Goal: Task Accomplishment & Management: Manage account settings

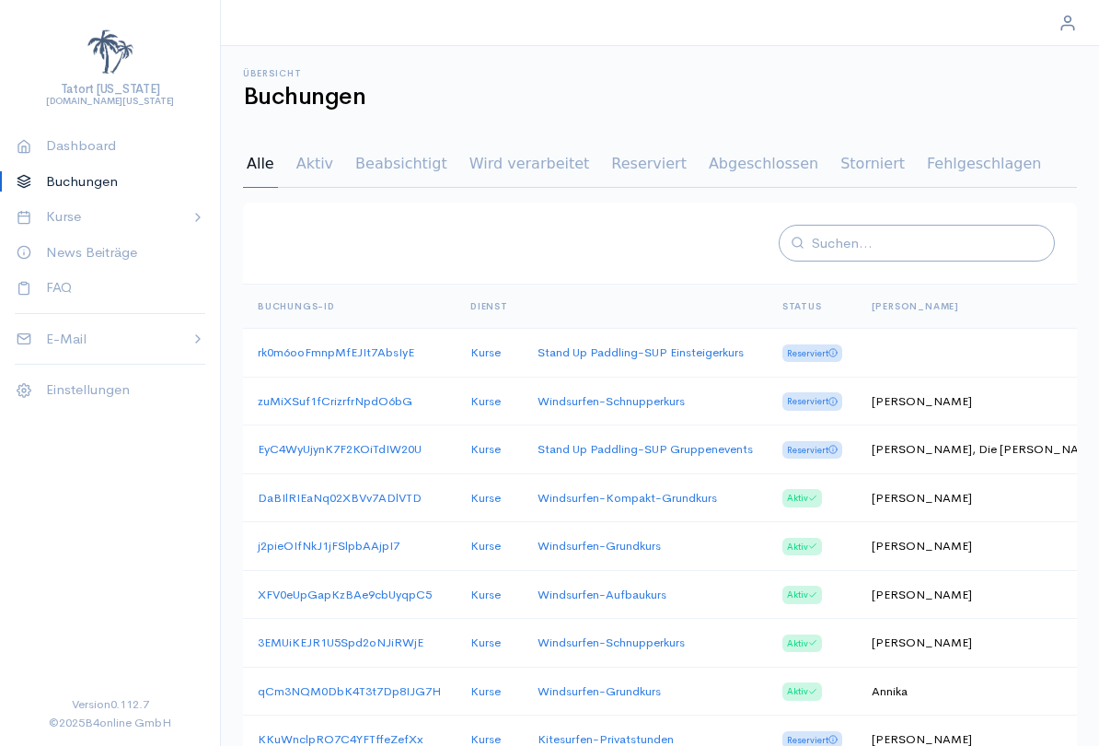
click at [899, 306] on th "[PERSON_NAME]" at bounding box center [986, 306] width 258 height 44
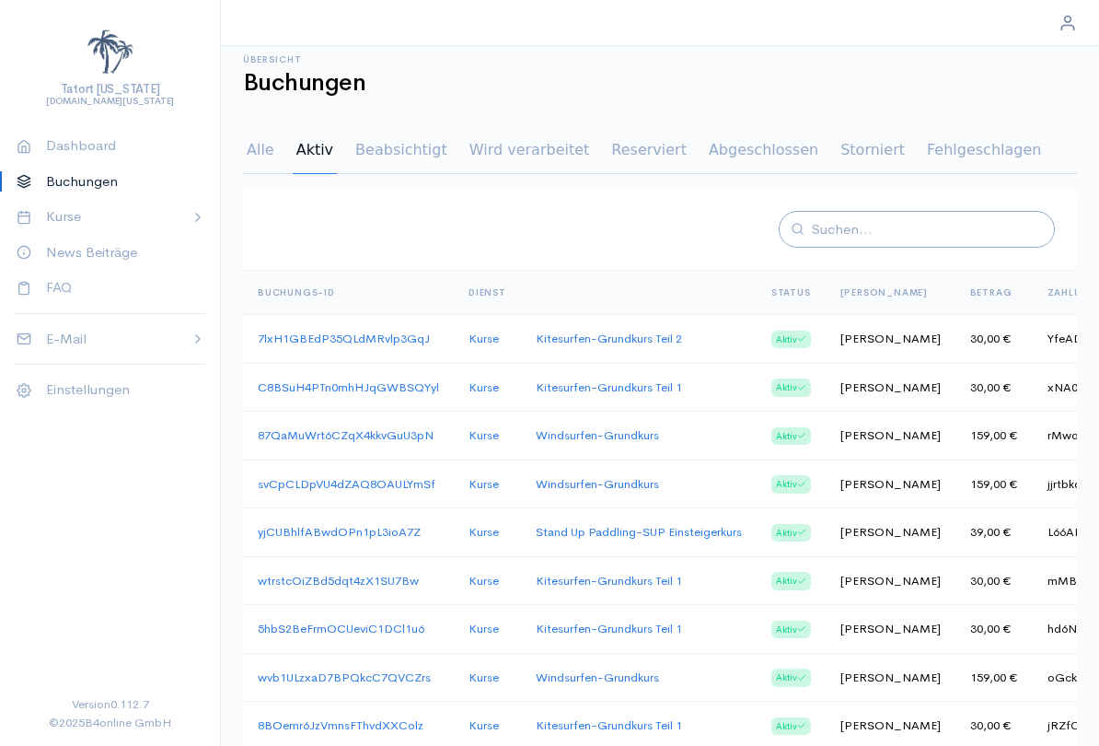
scroll to position [18, 0]
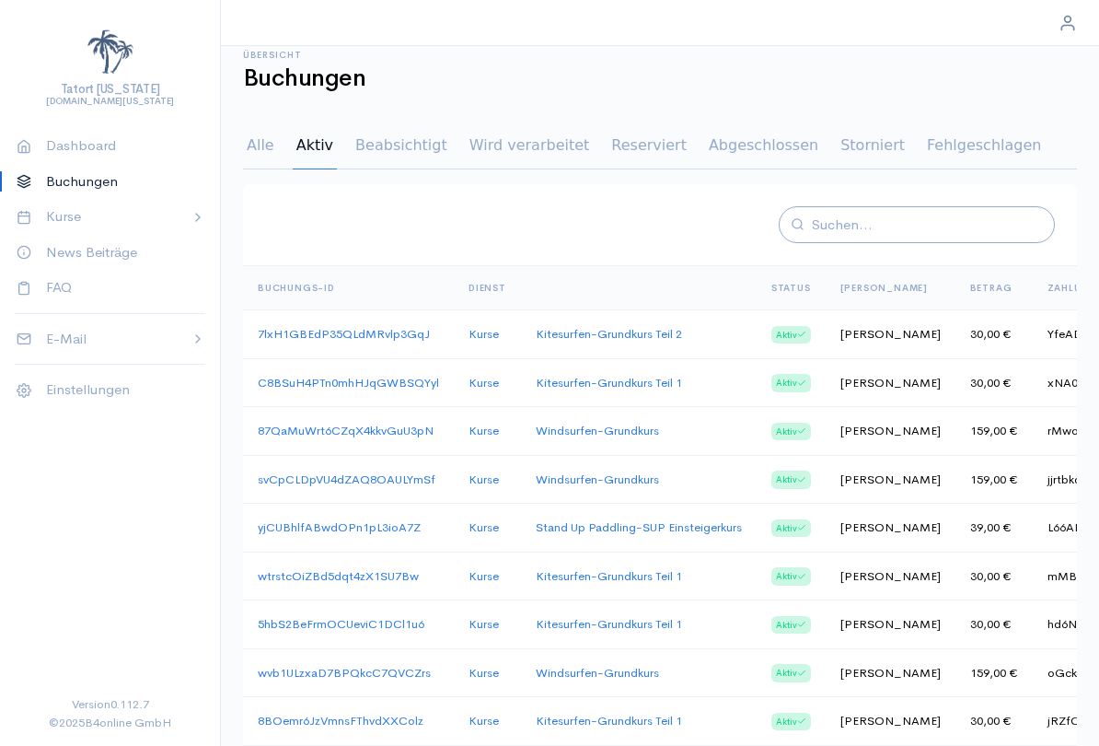
click at [900, 336] on td "[PERSON_NAME]" at bounding box center [891, 334] width 130 height 49
click at [378, 337] on link "7lxH1GBEdP35QLdMRvlp3GqJ" at bounding box center [344, 334] width 172 height 16
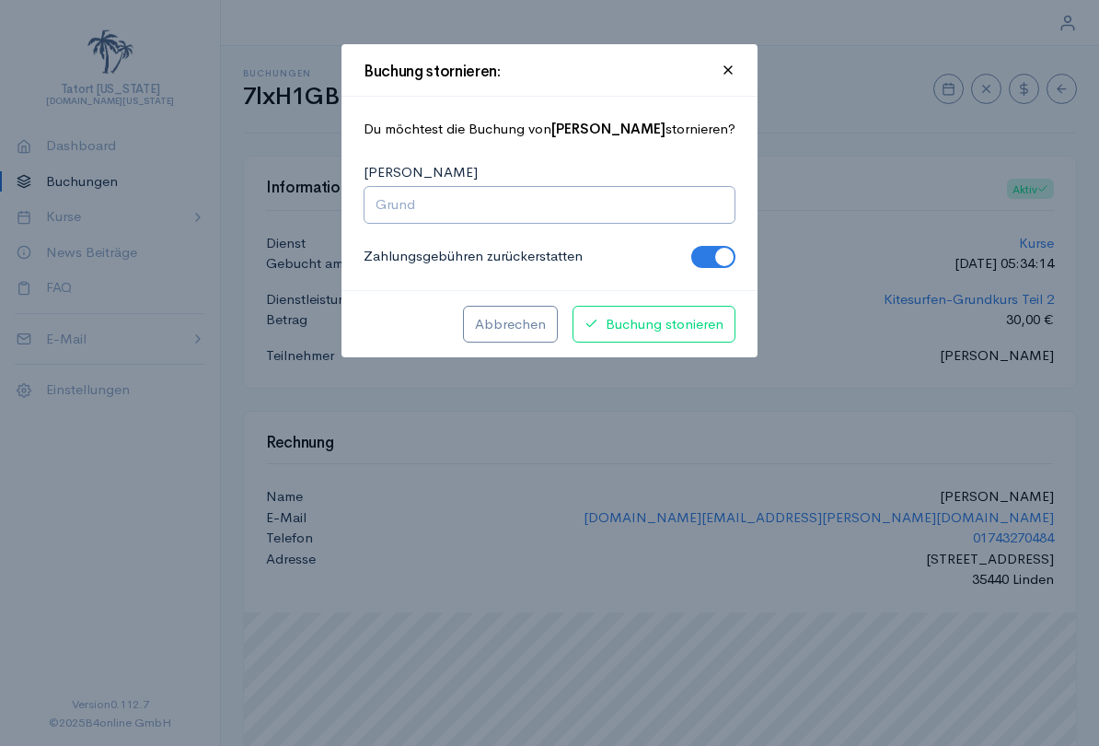
click at [2, 548] on div at bounding box center [549, 373] width 1099 height 746
click at [630, 212] on input "[PERSON_NAME]" at bounding box center [550, 204] width 348 height 21
type input "Absage wegen Krankheit"
click at [674, 319] on span "Buchung stonieren" at bounding box center [654, 324] width 139 height 21
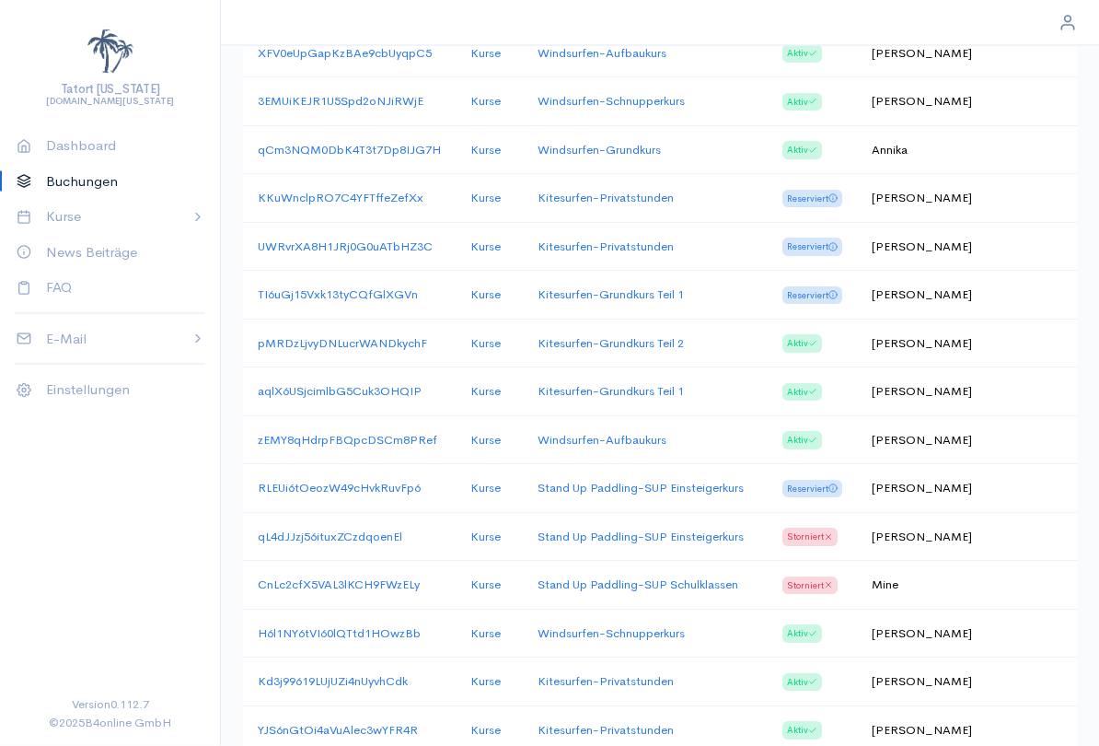
scroll to position [645, 0]
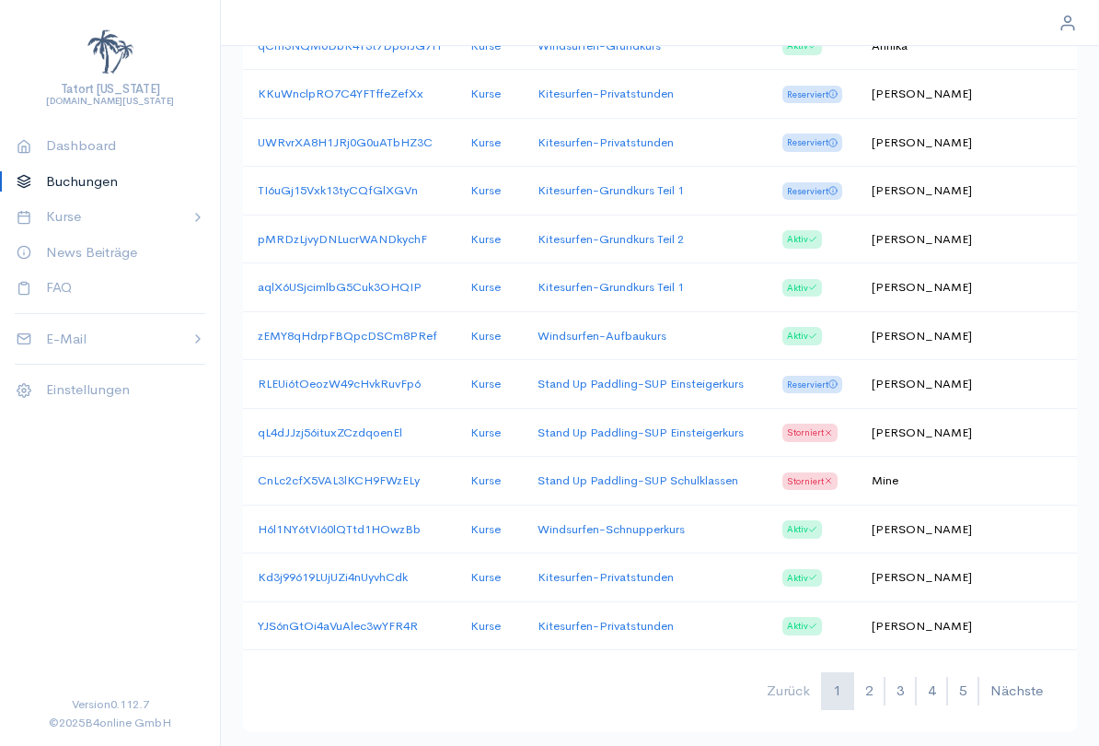
click at [976, 675] on button "5" at bounding box center [962, 691] width 31 height 38
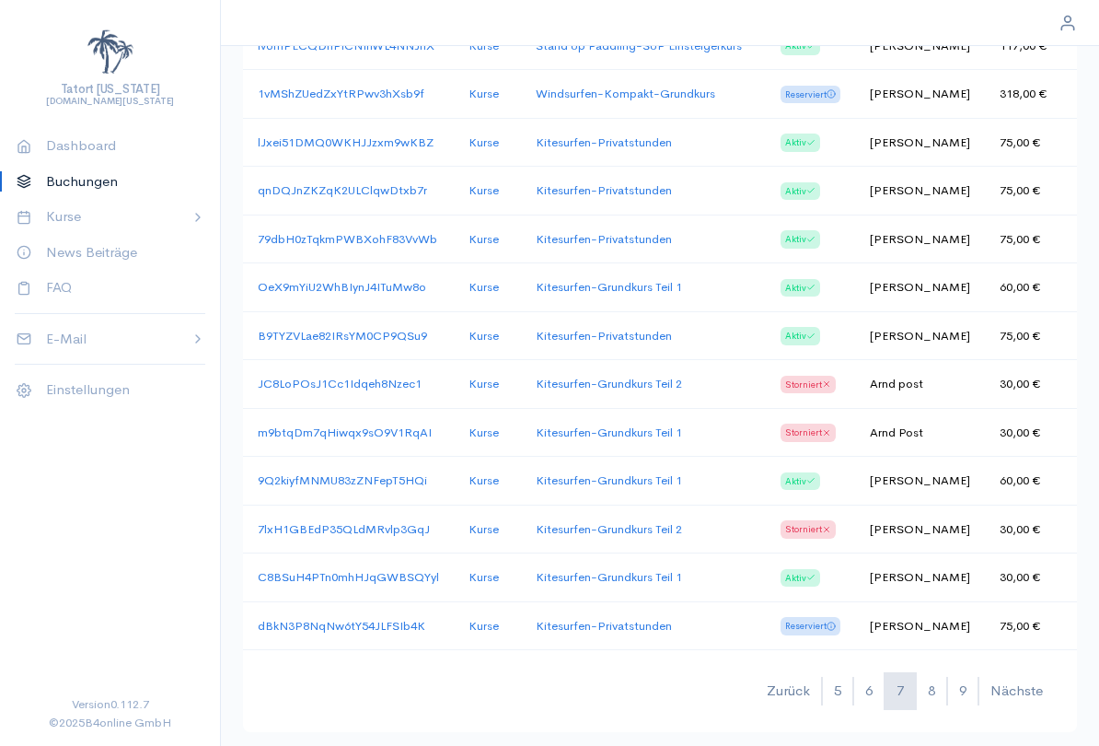
click at [1015, 386] on td "30,00 €" at bounding box center [1023, 384] width 77 height 49
click at [397, 571] on link "C8BSuH4PTn0mhHJqGWBSQYyl" at bounding box center [348, 577] width 181 height 16
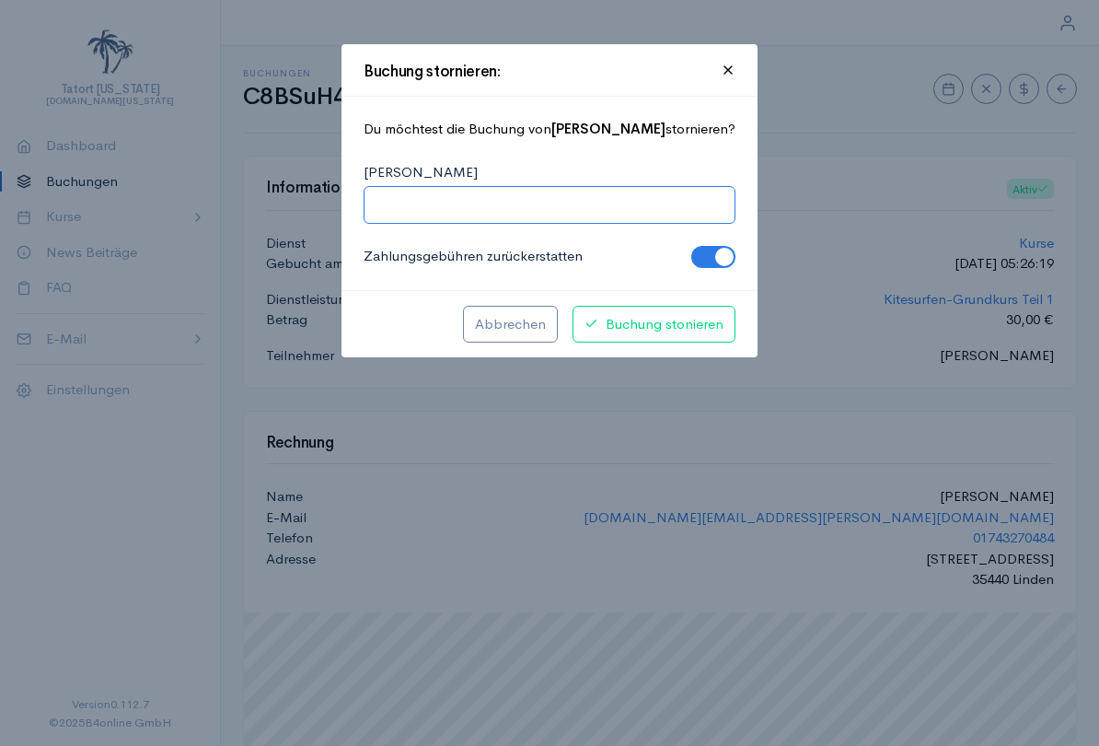
click at [608, 211] on input "[PERSON_NAME]" at bounding box center [550, 204] width 348 height 21
type input "Absage wegen Krankheit"
click at [685, 319] on span "Buchung stonieren" at bounding box center [654, 324] width 139 height 21
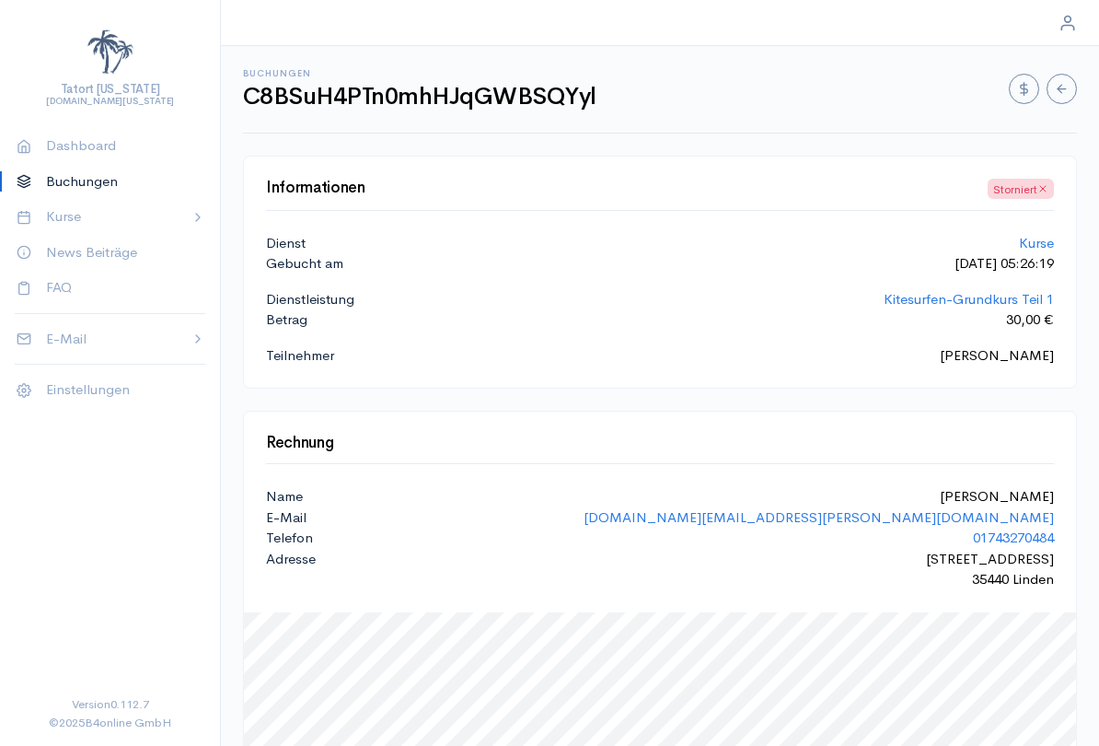
scroll to position [645, 0]
